Goal: Task Accomplishment & Management: Manage account settings

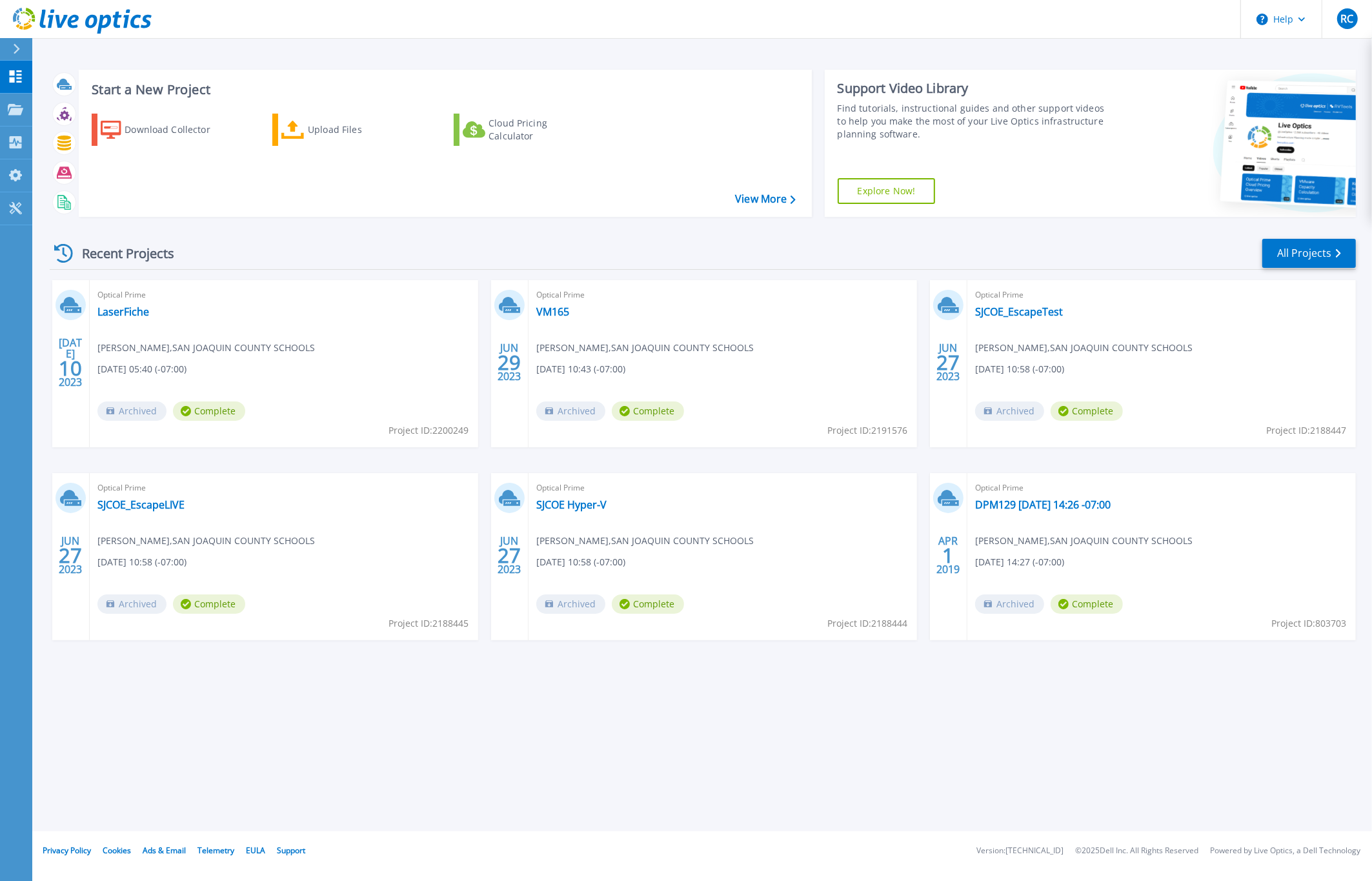
click at [555, 745] on div "Start a New Project Download Collector Upload Files Cloud Pricing Calculator Vi…" at bounding box center [703, 415] width 1340 height 831
click at [41, 116] on p "Projects" at bounding box center [50, 111] width 34 height 33
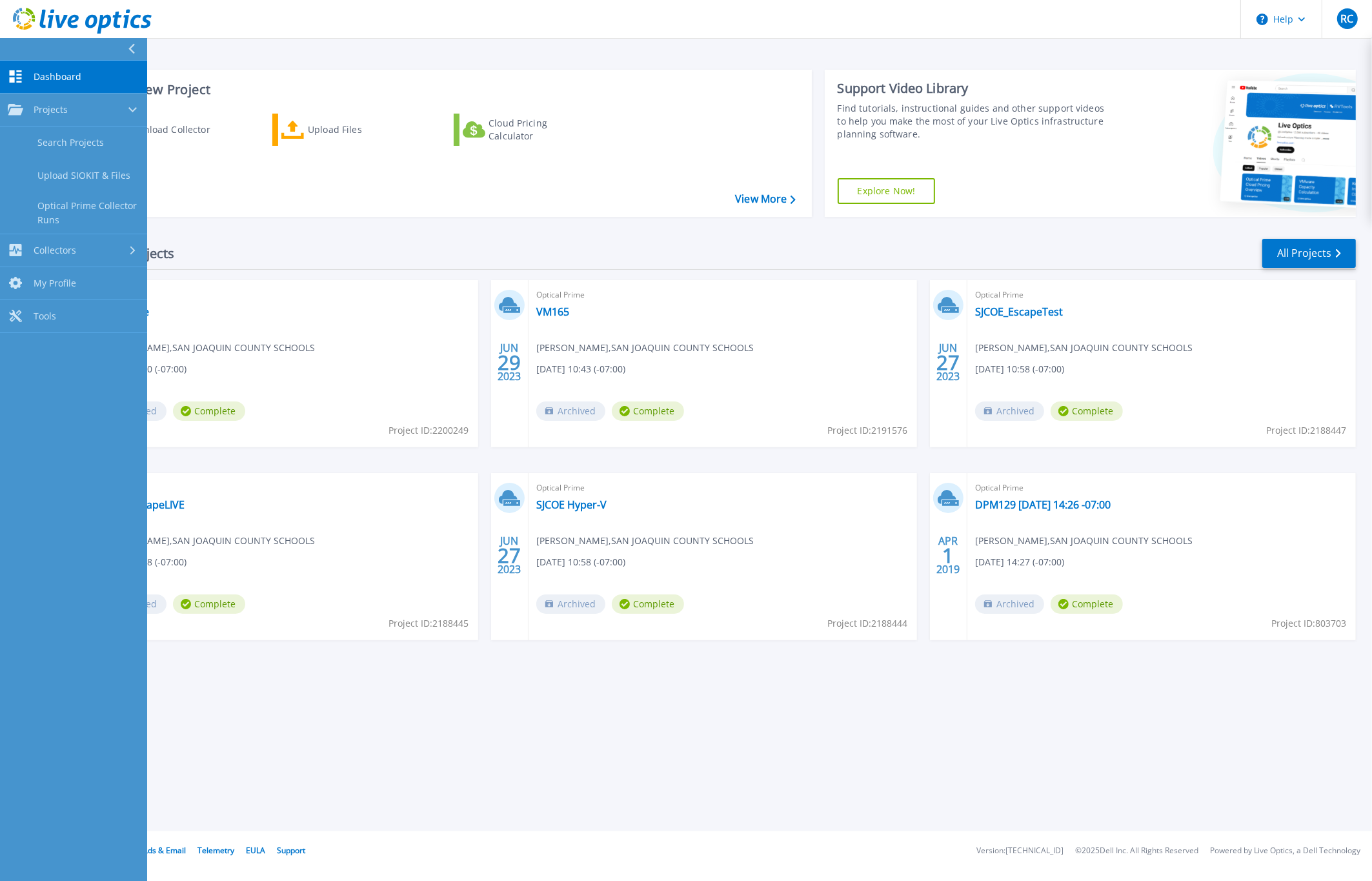
click at [54, 76] on span "Dashboard" at bounding box center [57, 77] width 48 height 12
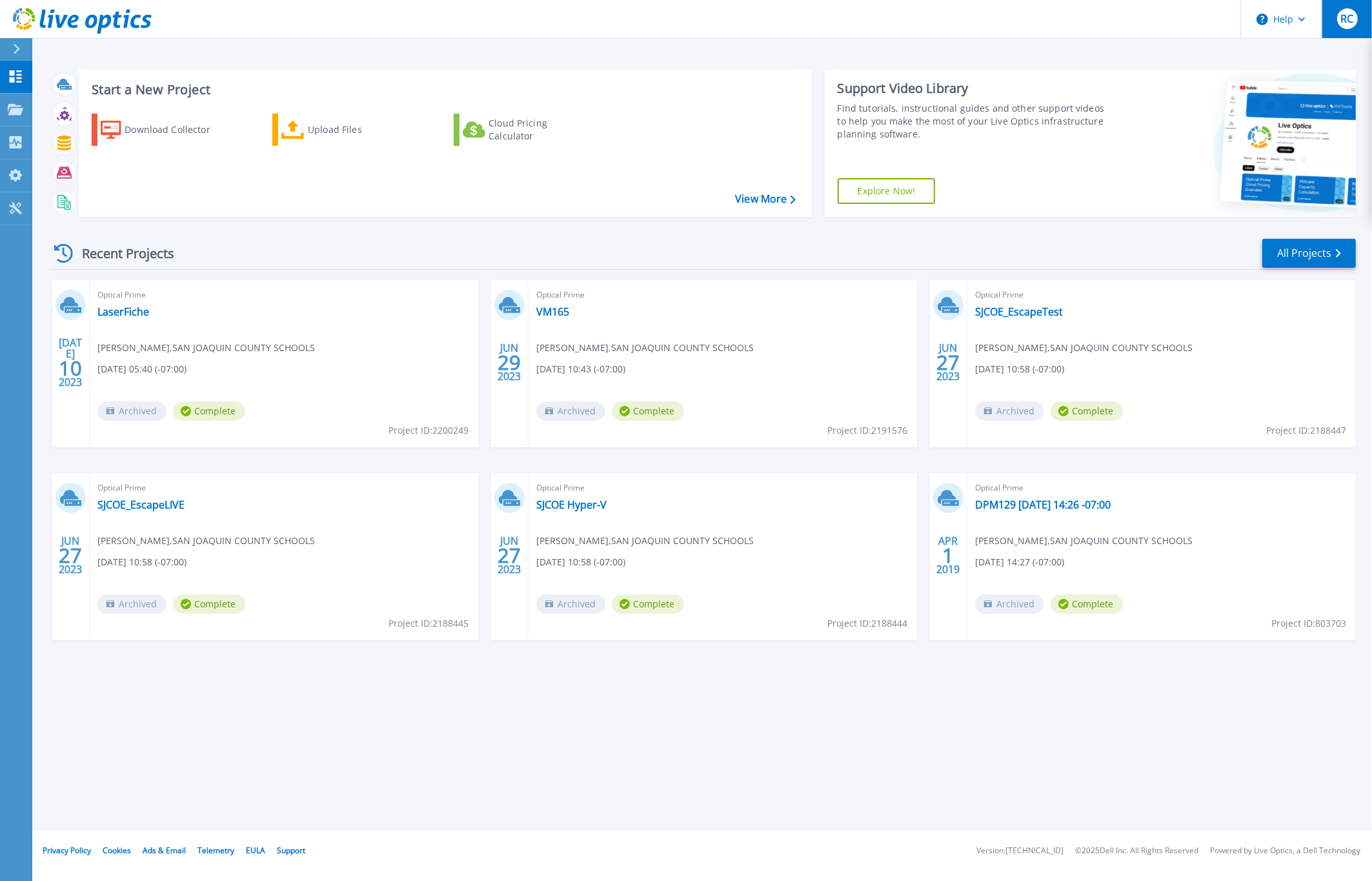
click at [1341, 23] on span "RC" at bounding box center [1346, 18] width 13 height 10
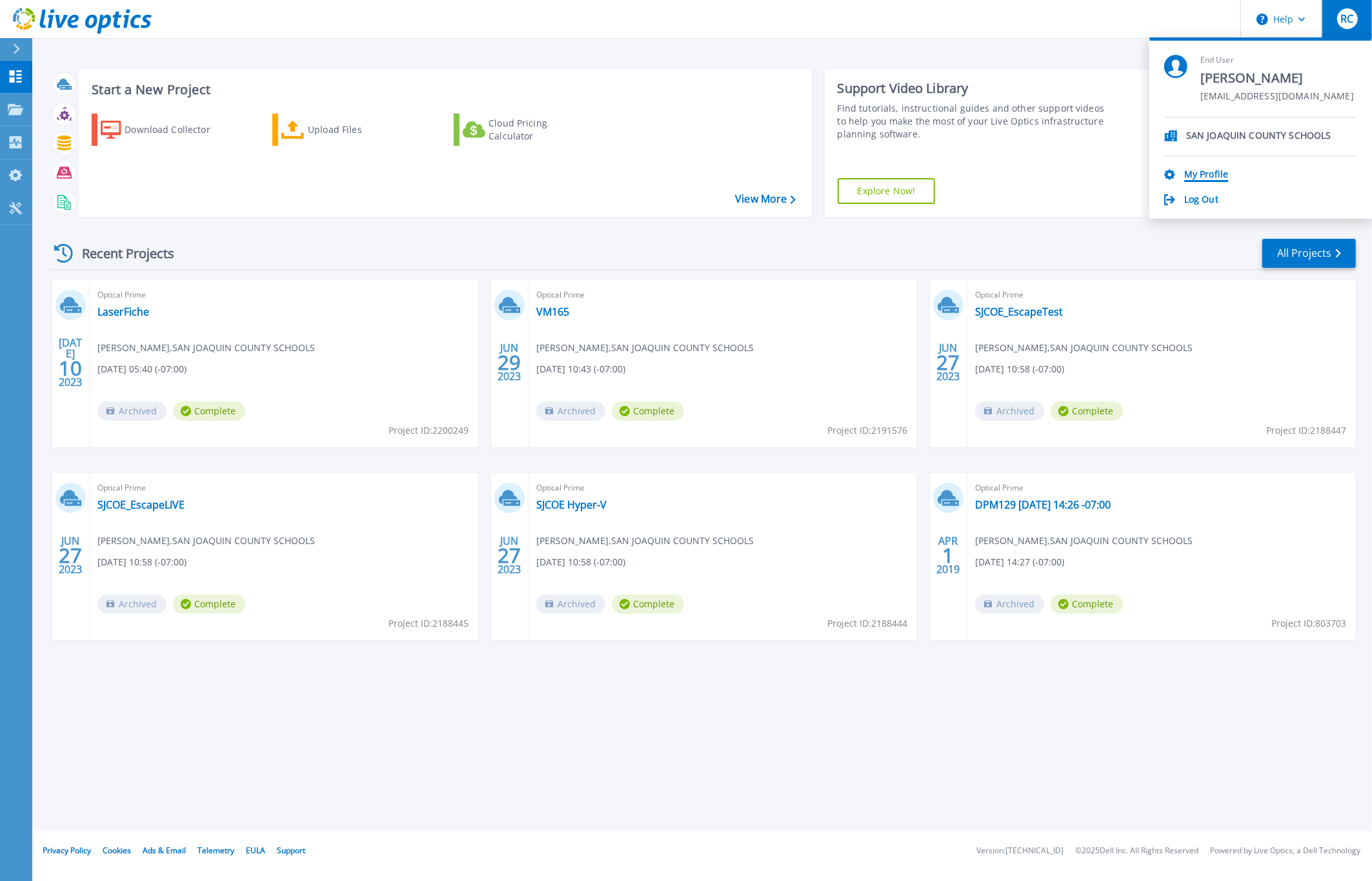
click at [1212, 176] on link "My Profile" at bounding box center [1206, 175] width 44 height 13
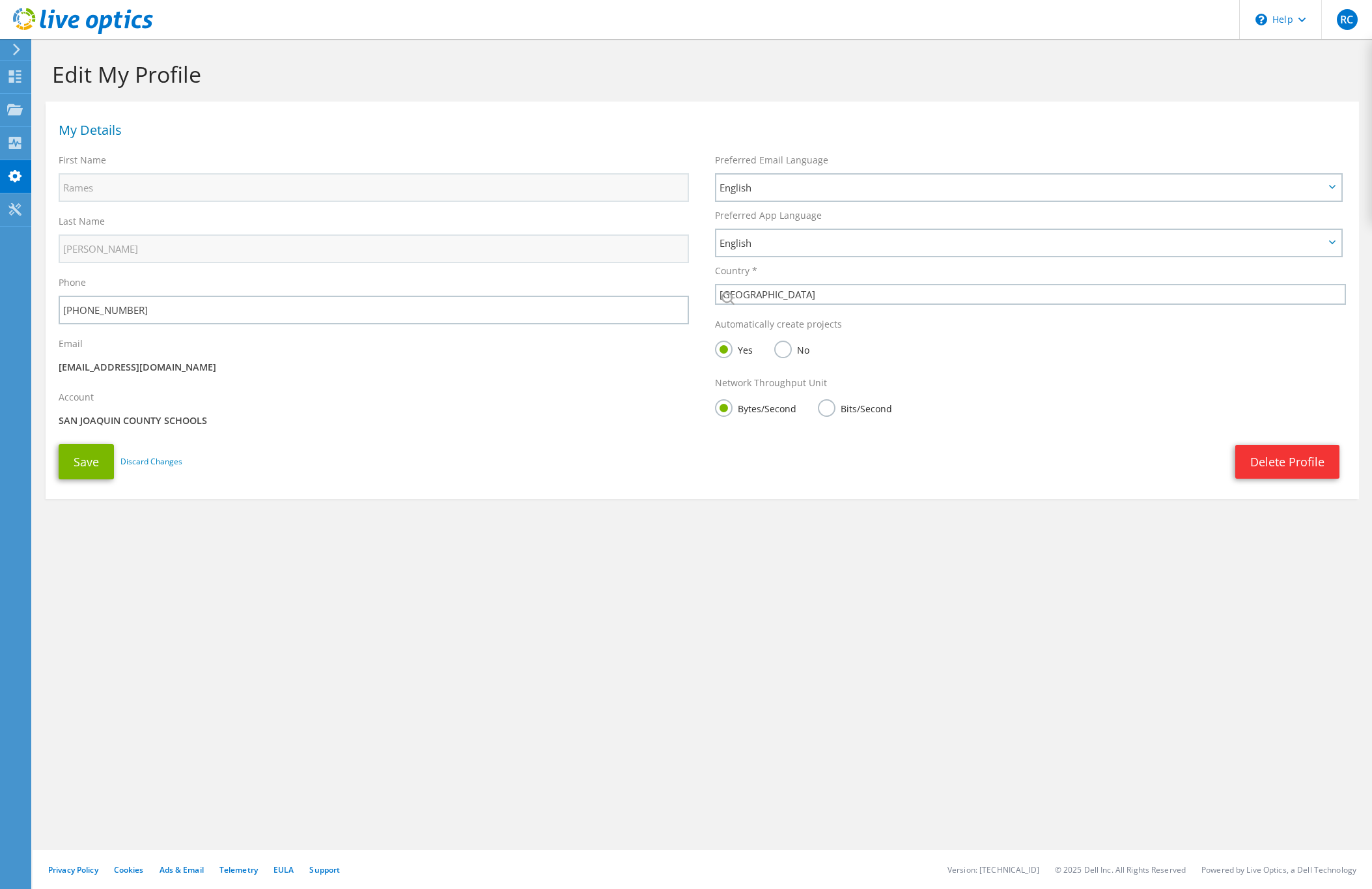
select select "224"
click at [547, 596] on div "Edit My Profile My Details First Name Rames Last Name [PERSON_NAME] Phone [PHON…" at bounding box center [702, 464] width 1339 height 850
click at [1344, 23] on span "RC" at bounding box center [1347, 19] width 21 height 21
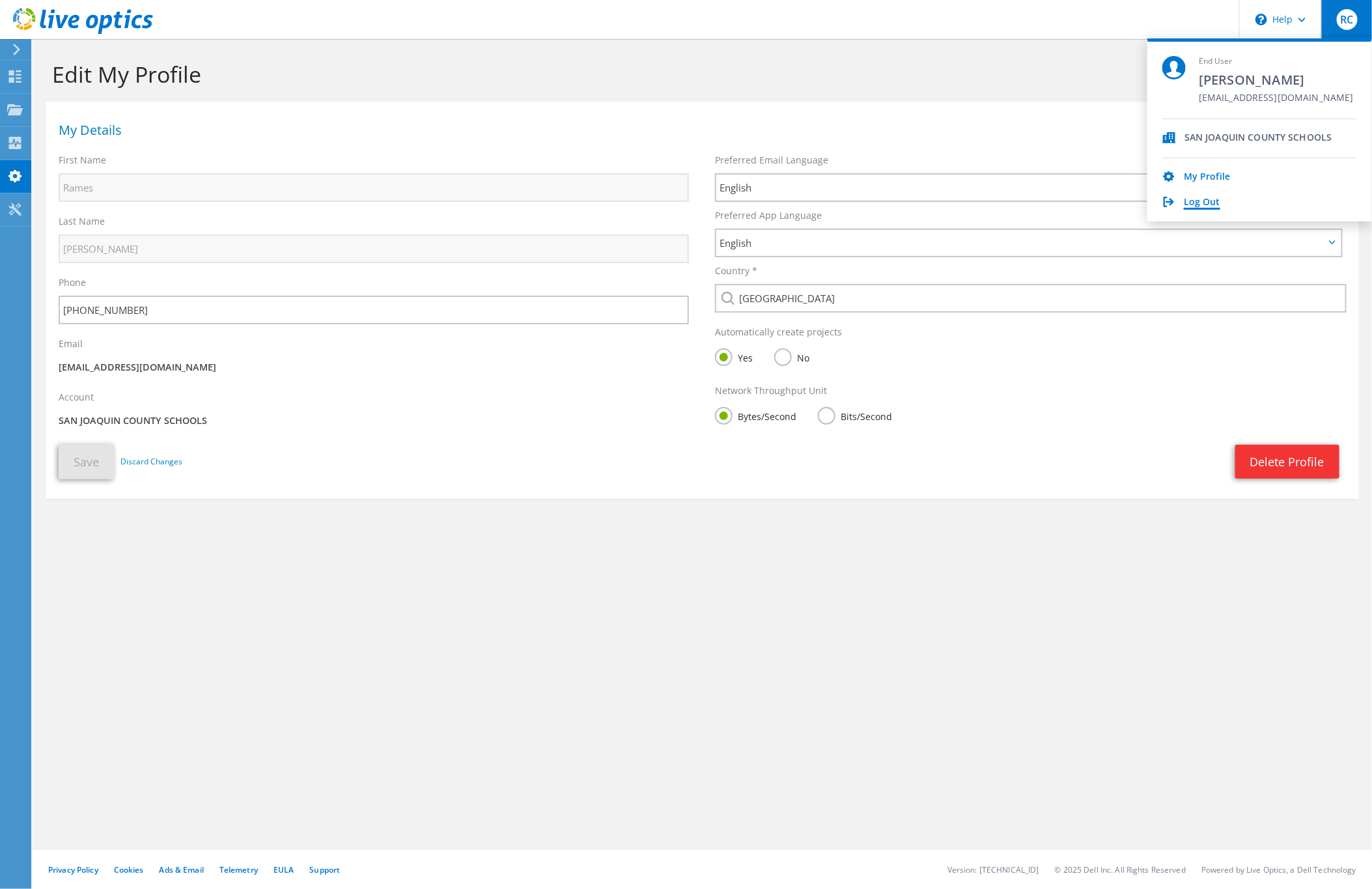
click at [1191, 202] on link "Log Out" at bounding box center [1201, 203] width 36 height 13
